Goal: Information Seeking & Learning: Learn about a topic

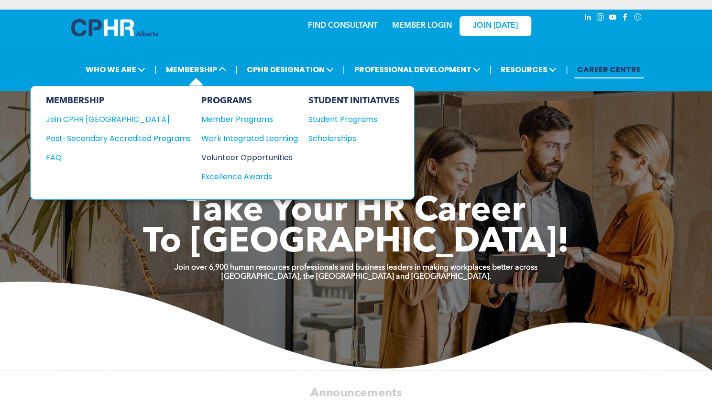
click at [240, 155] on div "Volunteer Opportunities" at bounding box center [244, 158] width 87 height 12
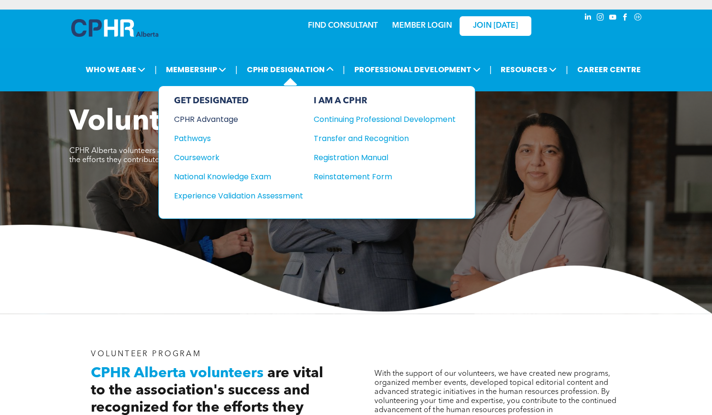
click at [232, 114] on div "CPHR Advantage" at bounding box center [232, 119] width 116 height 12
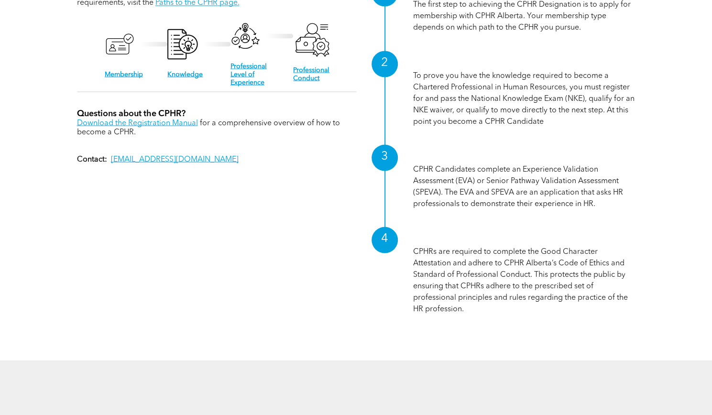
scroll to position [1005, 0]
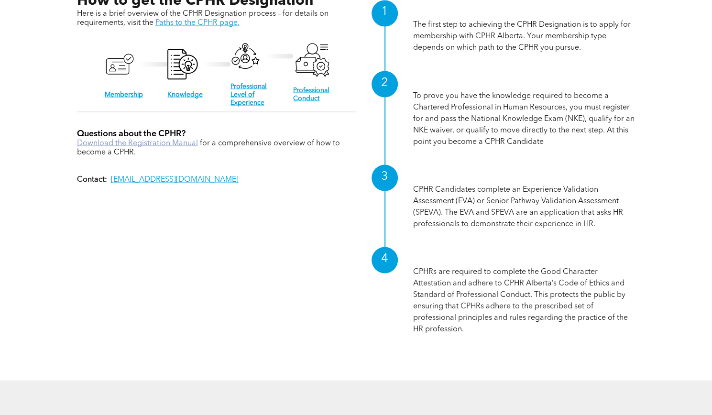
click at [150, 139] on link "Download the Registration Manual" at bounding box center [137, 143] width 121 height 8
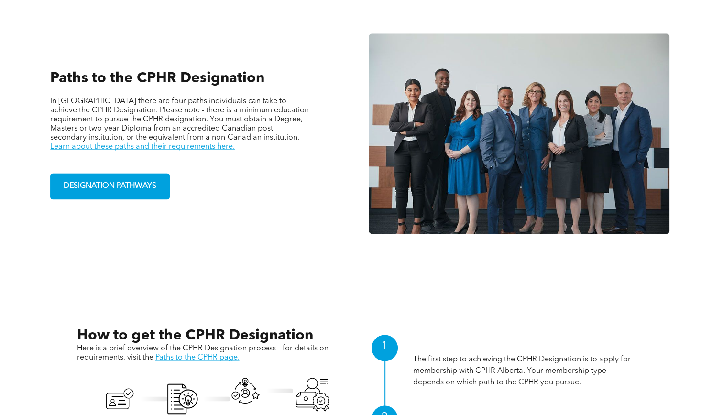
scroll to position [718, 0]
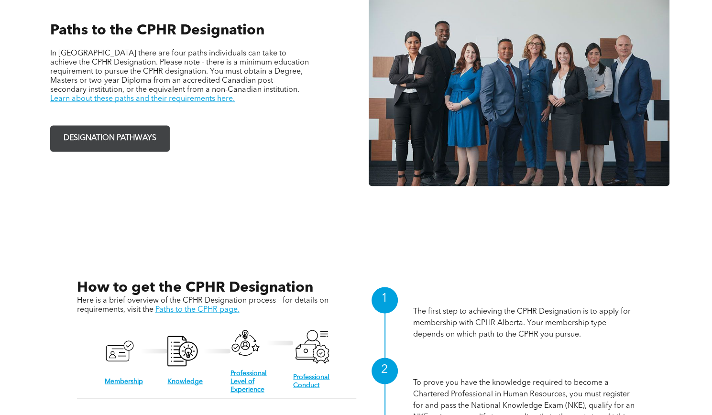
click at [99, 131] on span "DESIGNATION PATHWAYS" at bounding box center [109, 138] width 99 height 19
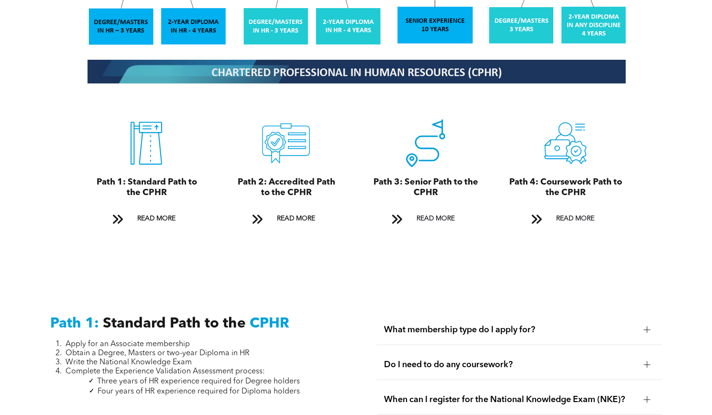
scroll to position [1005, 0]
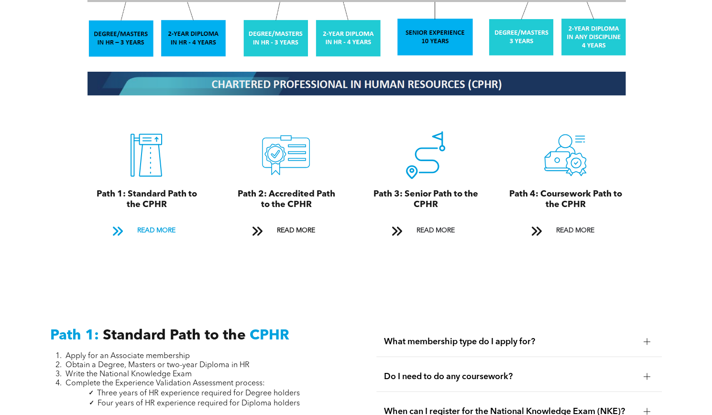
click at [115, 224] on span at bounding box center [117, 230] width 12 height 13
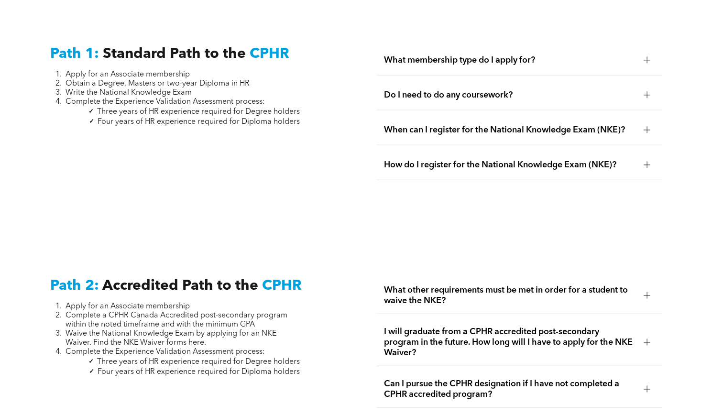
scroll to position [1288, 0]
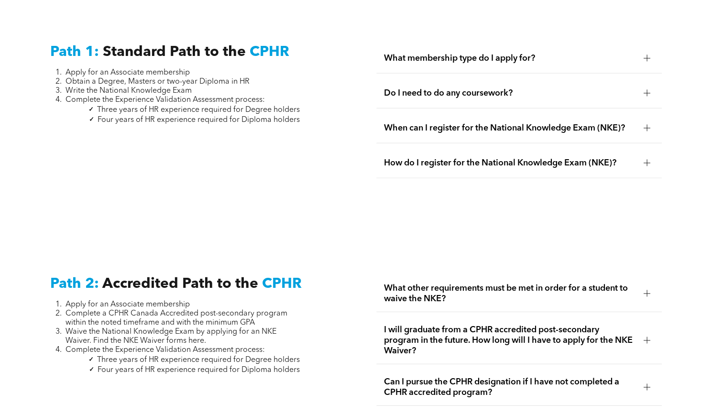
click at [652, 51] on div at bounding box center [647, 58] width 14 height 14
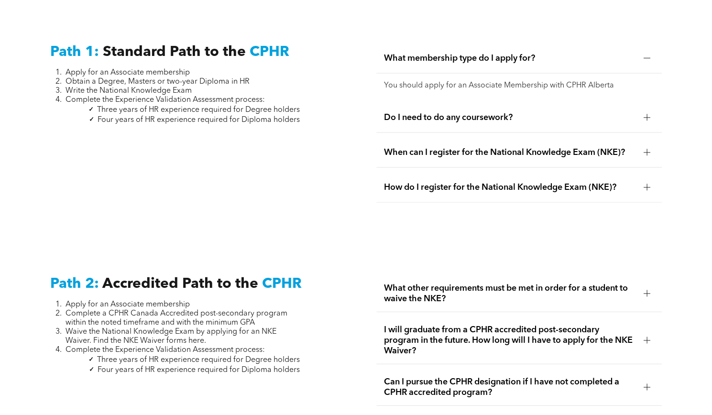
click at [648, 113] on div at bounding box center [647, 117] width 14 height 14
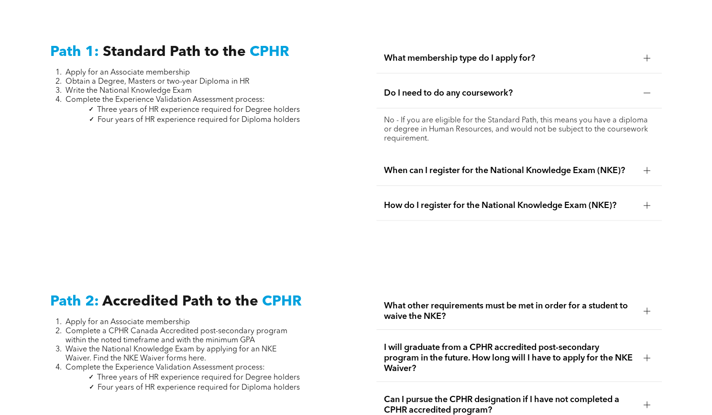
click at [651, 164] on div at bounding box center [647, 171] width 14 height 14
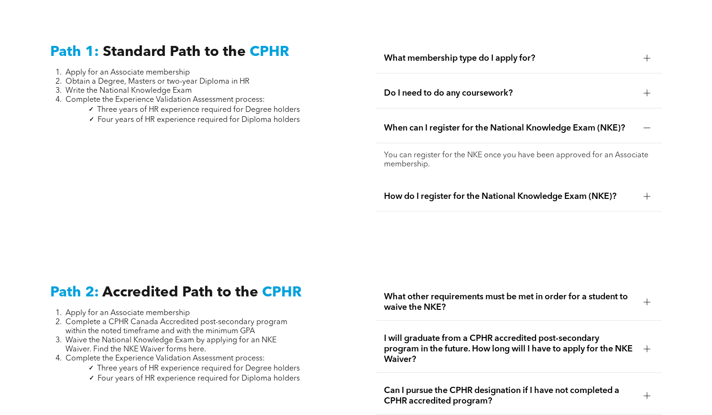
click at [647, 193] on div at bounding box center [647, 196] width 0 height 7
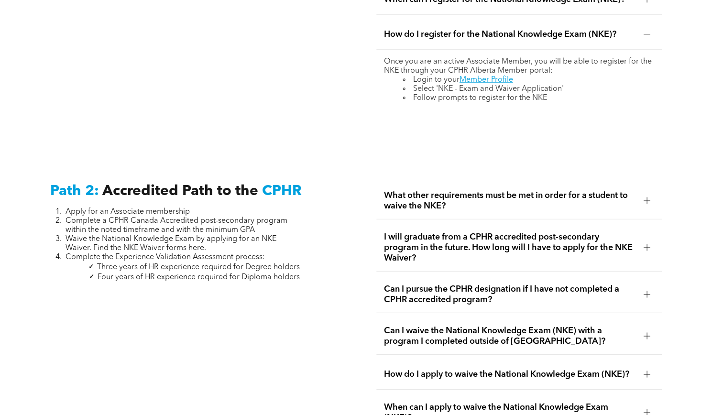
scroll to position [1431, 0]
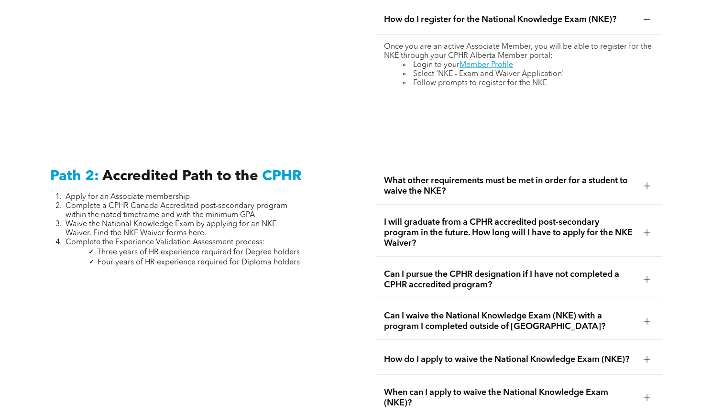
click at [648, 186] on div at bounding box center [647, 186] width 7 height 0
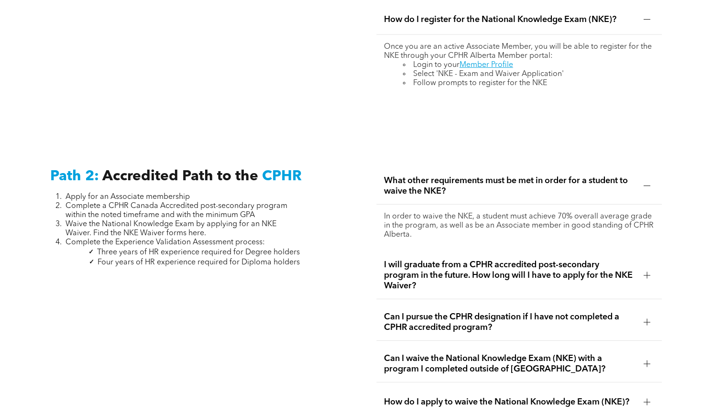
scroll to position [1479, 0]
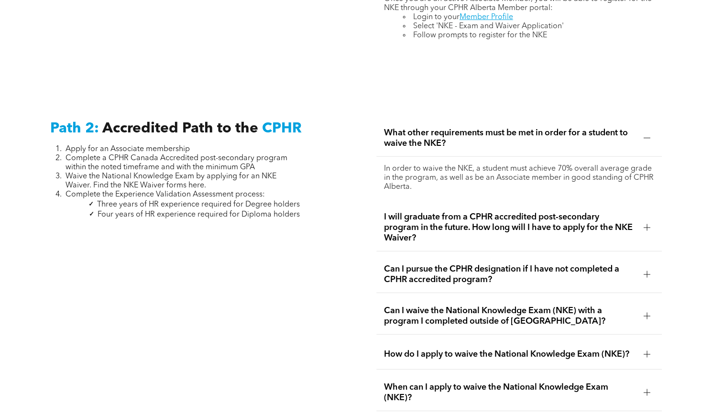
click at [648, 224] on div at bounding box center [647, 228] width 14 height 14
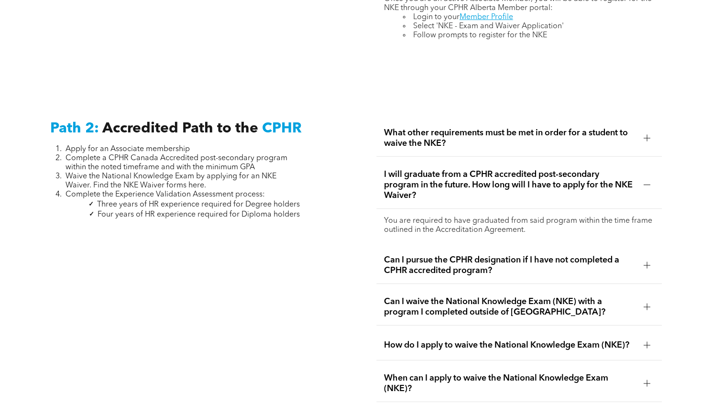
click at [648, 262] on div at bounding box center [647, 265] width 7 height 7
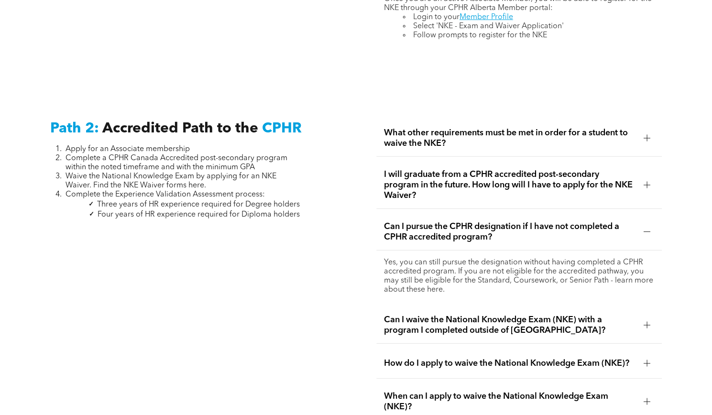
click at [647, 325] on div at bounding box center [647, 325] width 7 height 0
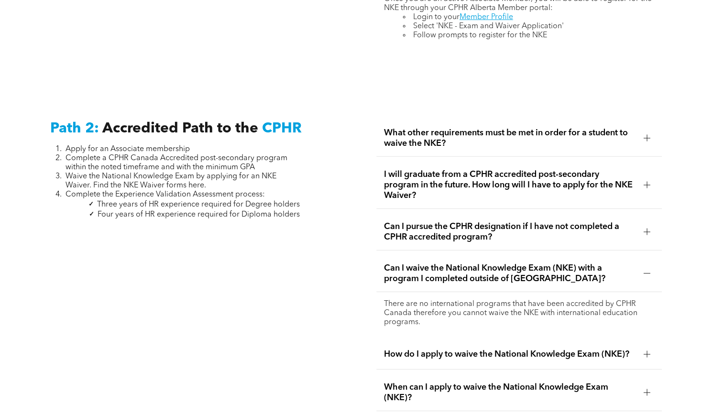
click at [648, 351] on div at bounding box center [647, 354] width 7 height 7
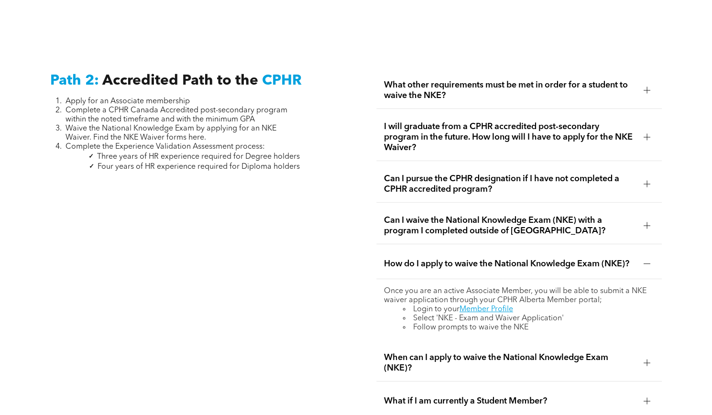
scroll to position [1575, 0]
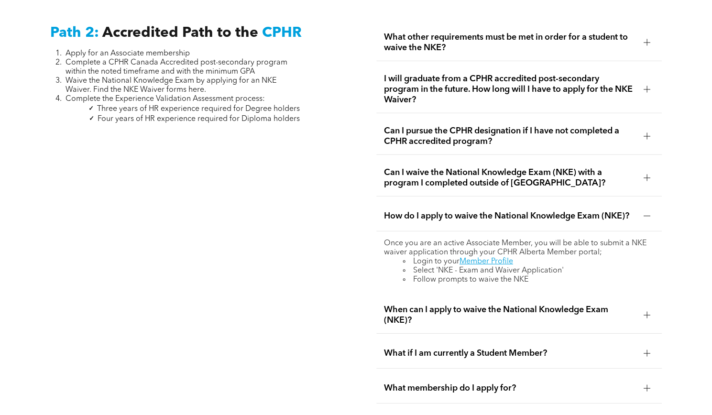
click at [648, 312] on div at bounding box center [647, 315] width 7 height 7
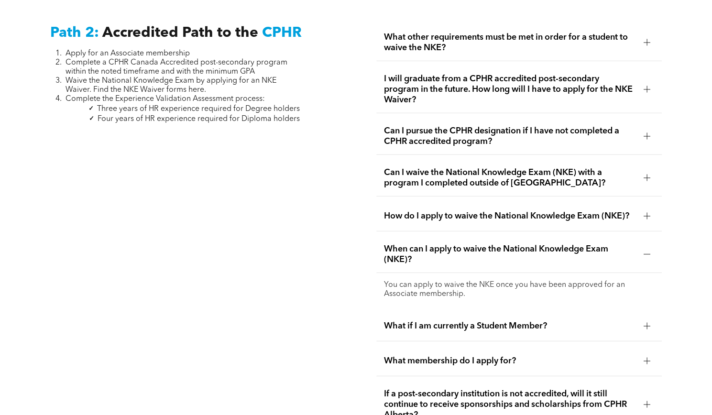
click at [648, 323] on div at bounding box center [647, 326] width 7 height 7
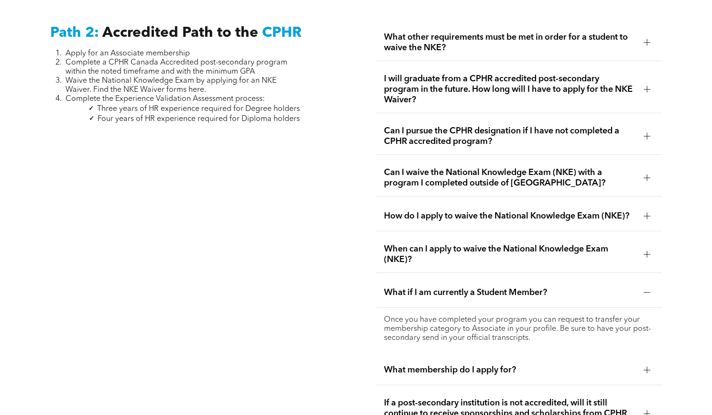
scroll to position [1623, 0]
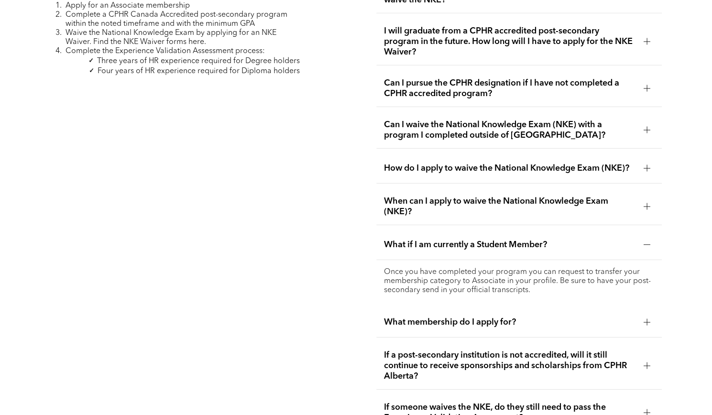
click at [648, 319] on div at bounding box center [647, 322] width 7 height 7
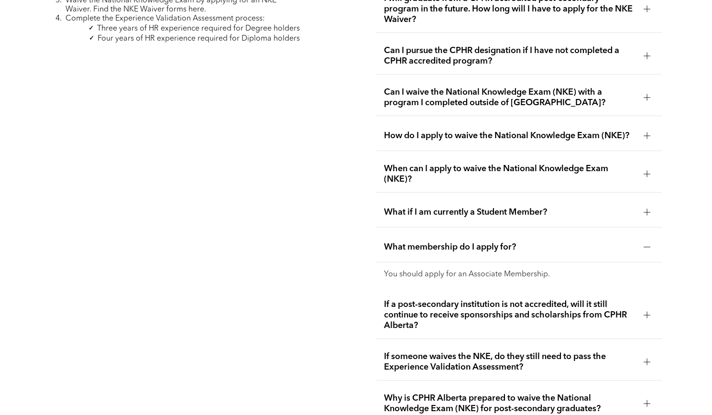
scroll to position [1670, 0]
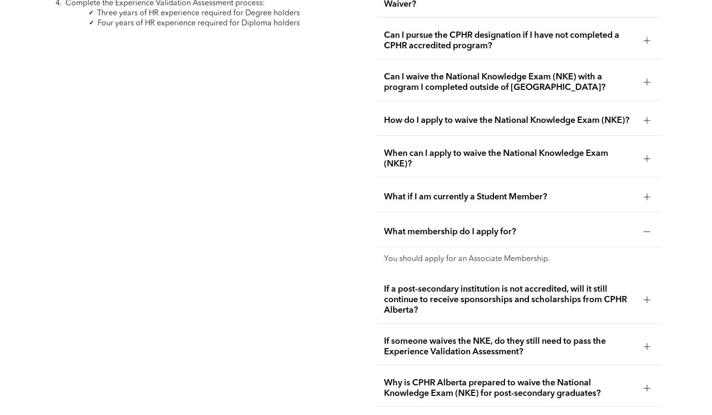
click at [647, 297] on div at bounding box center [647, 300] width 0 height 7
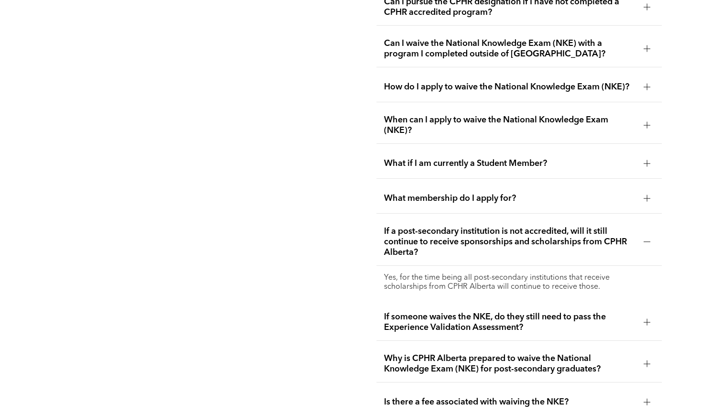
scroll to position [1718, 0]
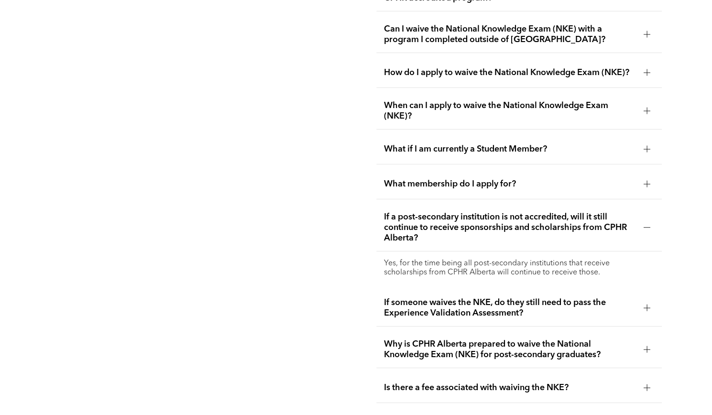
click at [647, 301] on div at bounding box center [647, 308] width 14 height 14
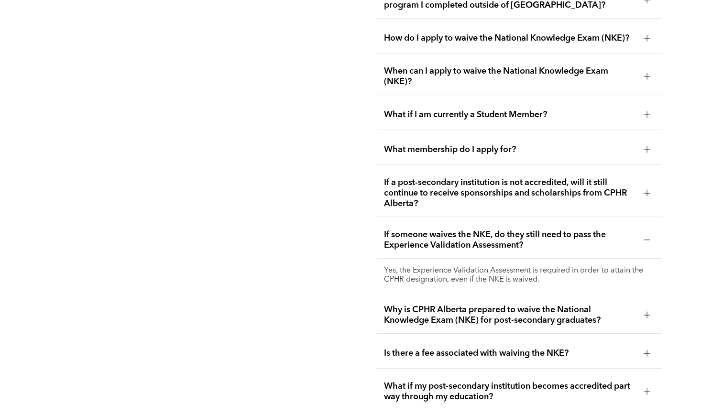
scroll to position [1766, 0]
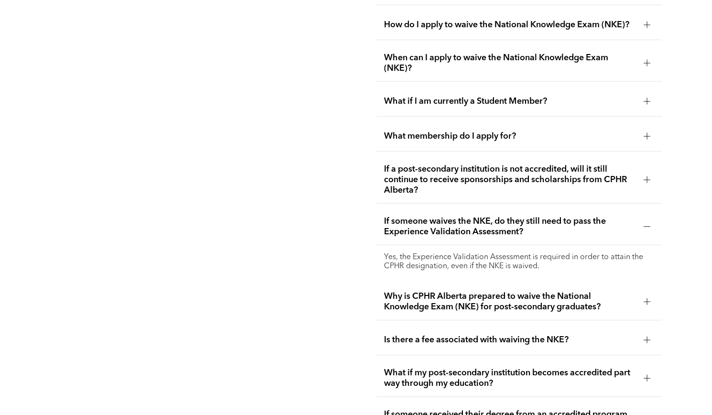
click at [644, 298] on div at bounding box center [647, 301] width 7 height 7
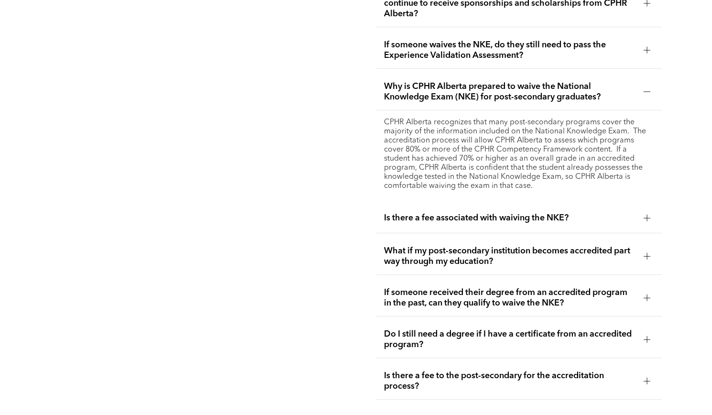
scroll to position [1957, 0]
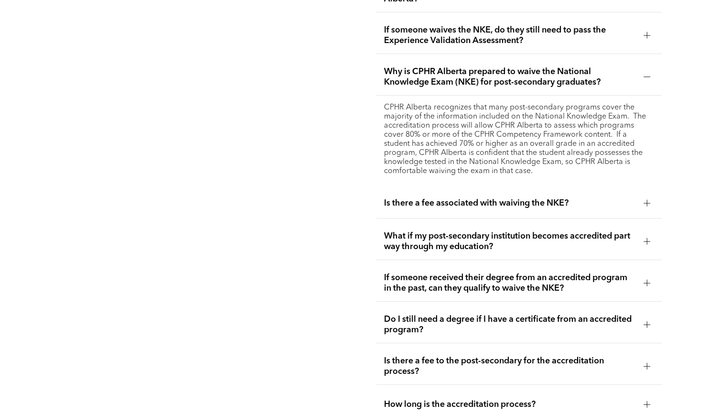
click at [651, 196] on div at bounding box center [647, 203] width 14 height 14
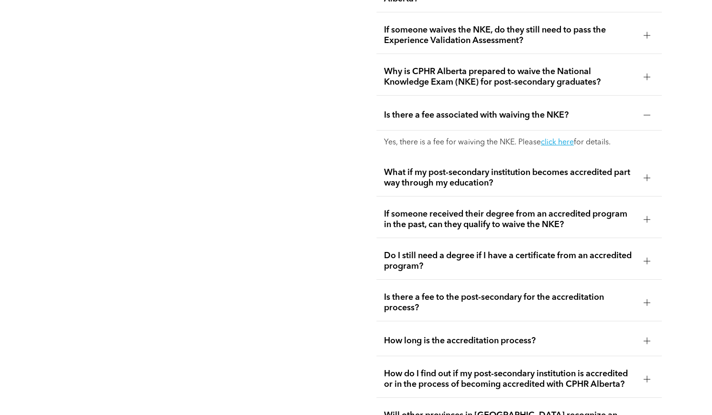
click at [645, 175] on div at bounding box center [647, 178] width 7 height 7
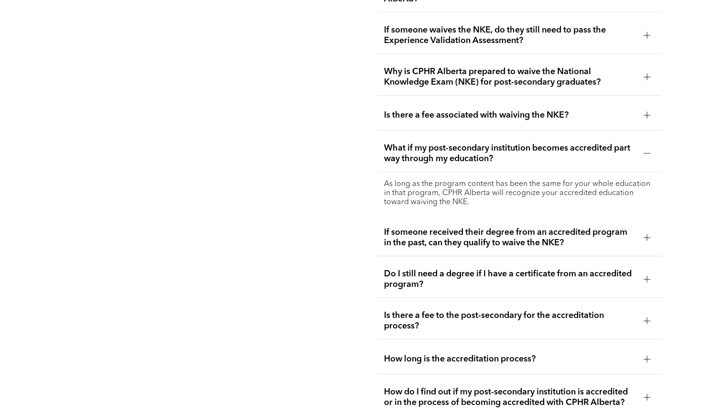
click at [647, 234] on div at bounding box center [647, 237] width 0 height 7
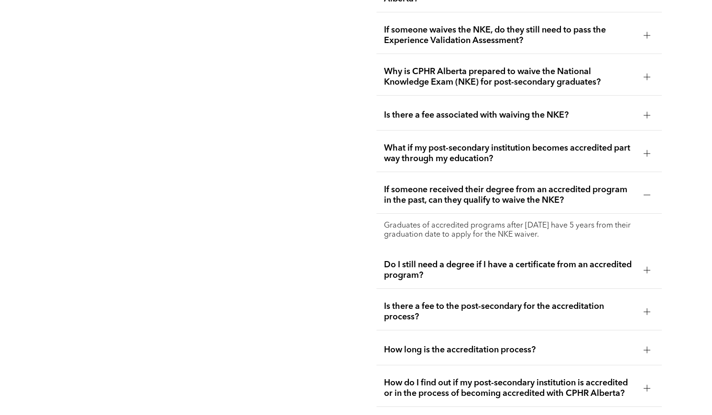
click at [645, 267] on div at bounding box center [647, 270] width 7 height 7
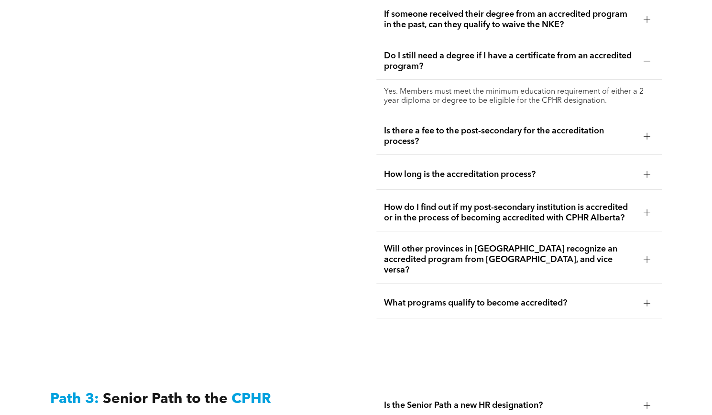
scroll to position [2053, 0]
